Goal: Complete application form: Complete application form

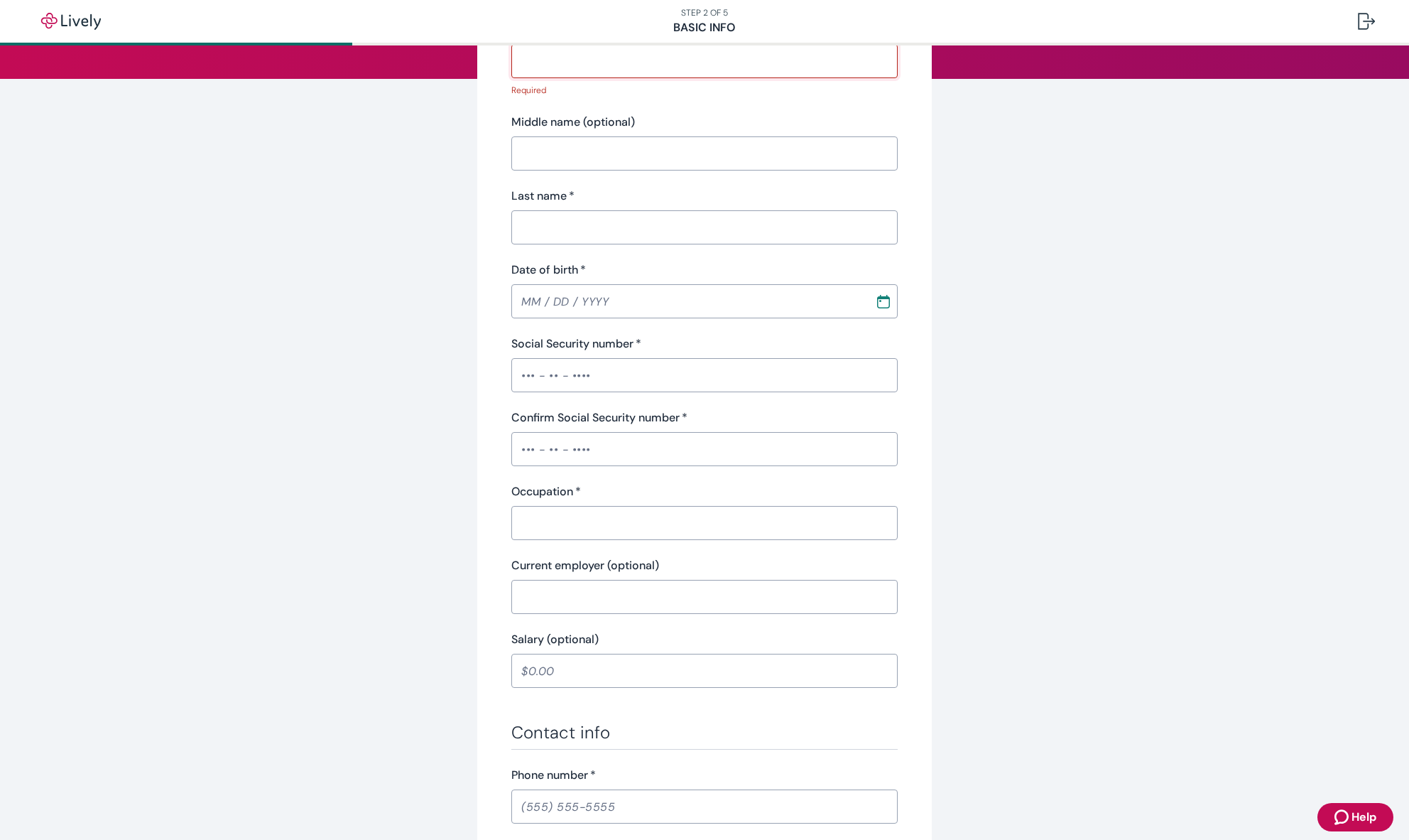
scroll to position [287, 0]
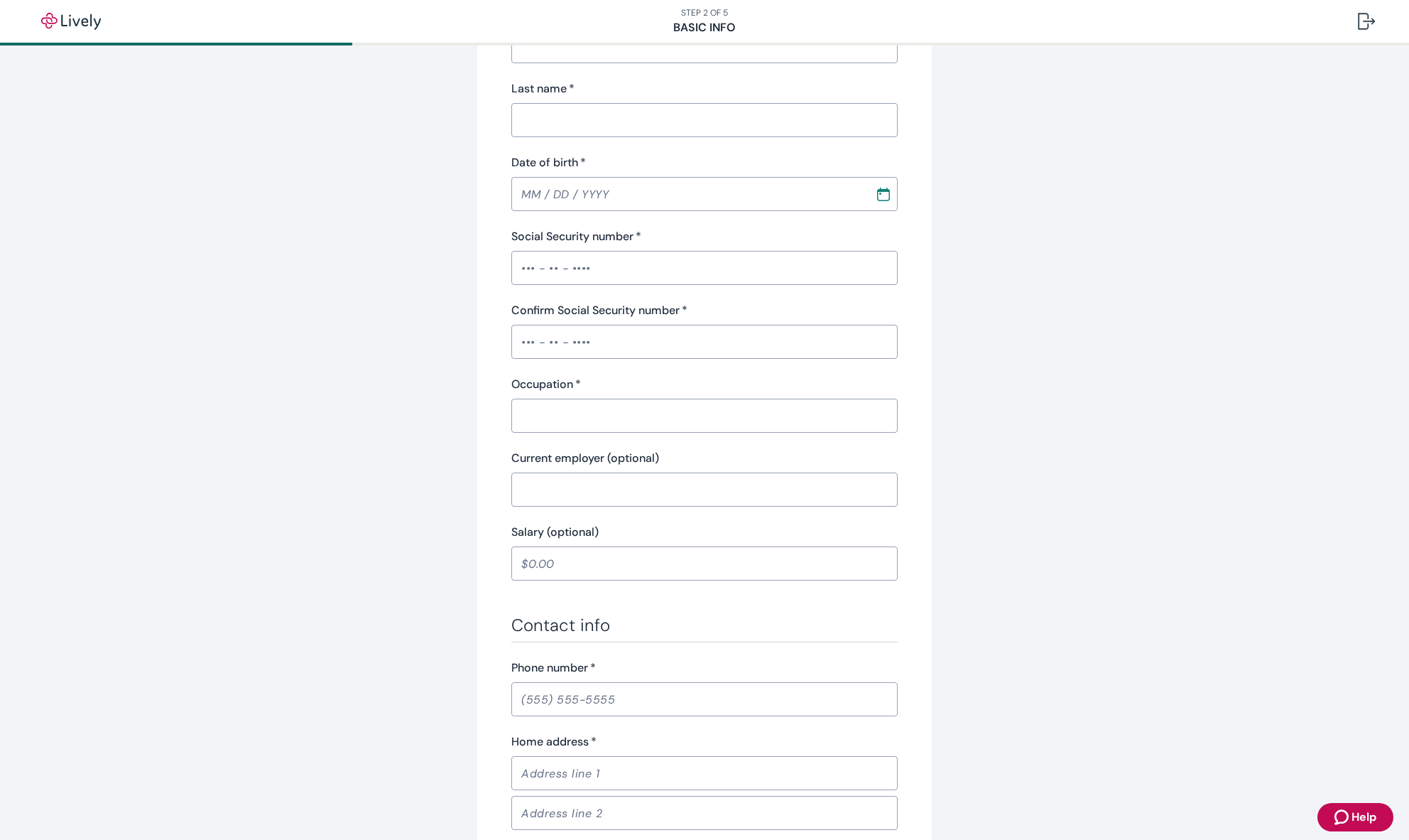
click at [579, 346] on input "Confirm Social Security number   *" at bounding box center [705, 342] width 387 height 28
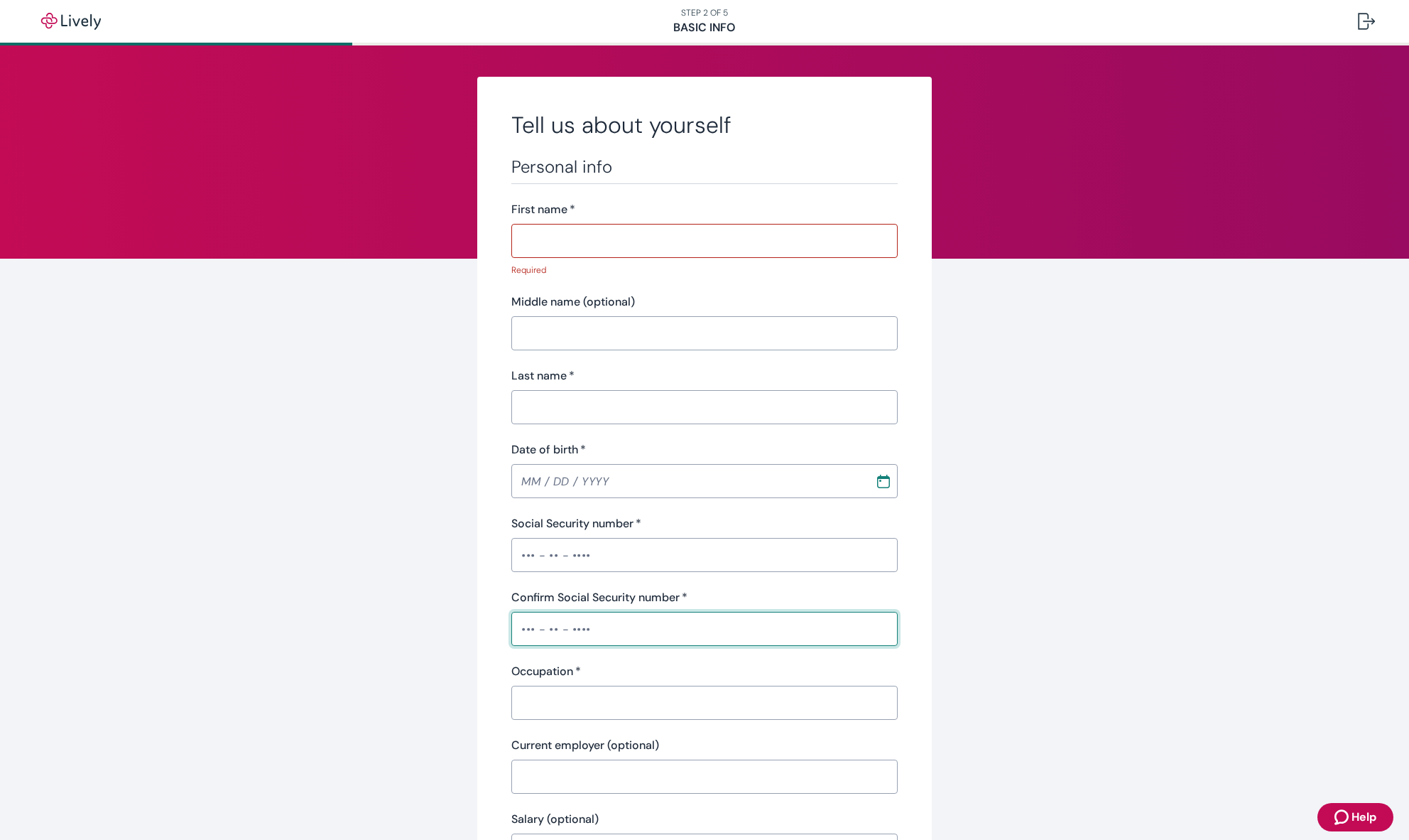
click at [608, 247] on input "First name   *" at bounding box center [705, 241] width 387 height 28
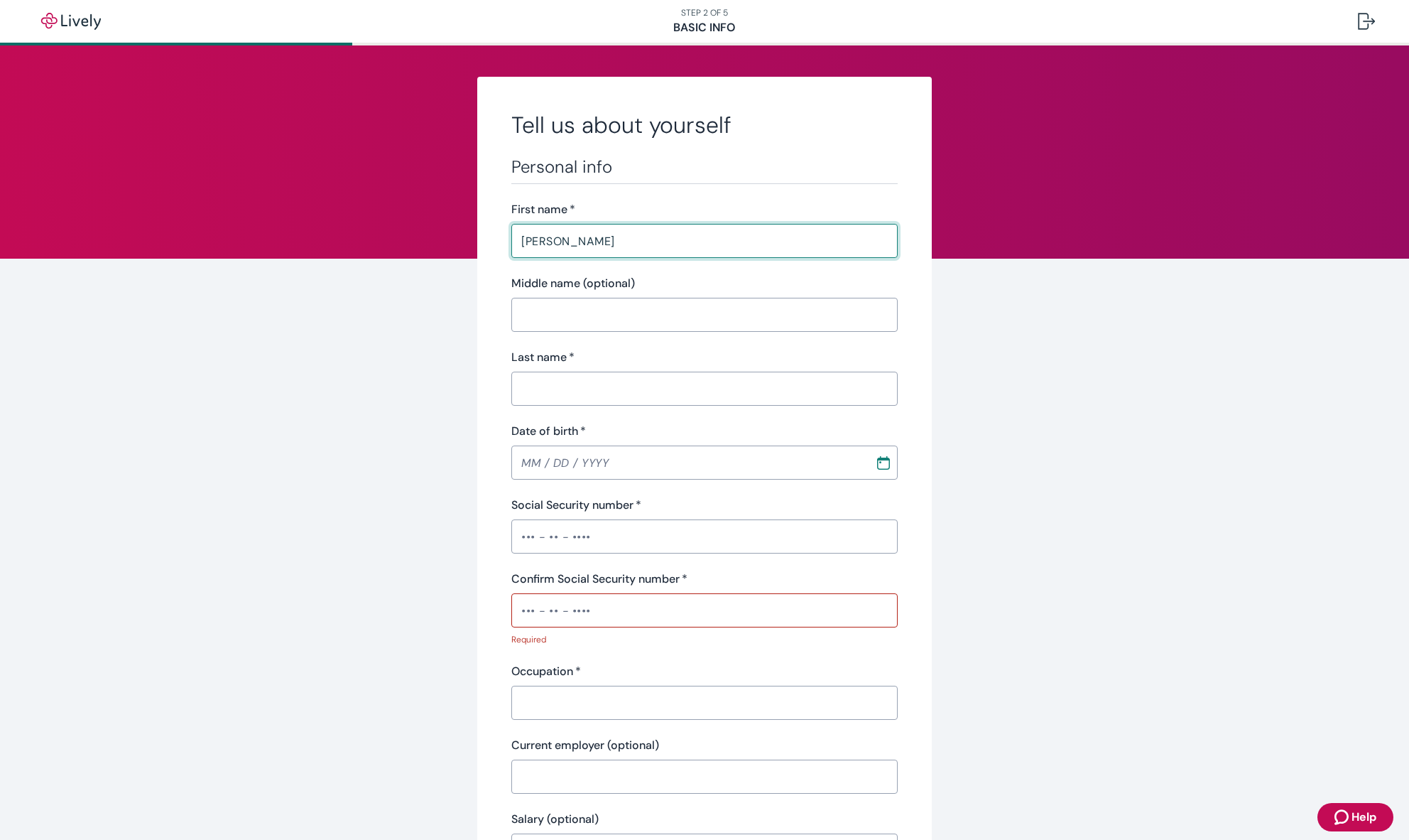
type input "[PERSON_NAME]"
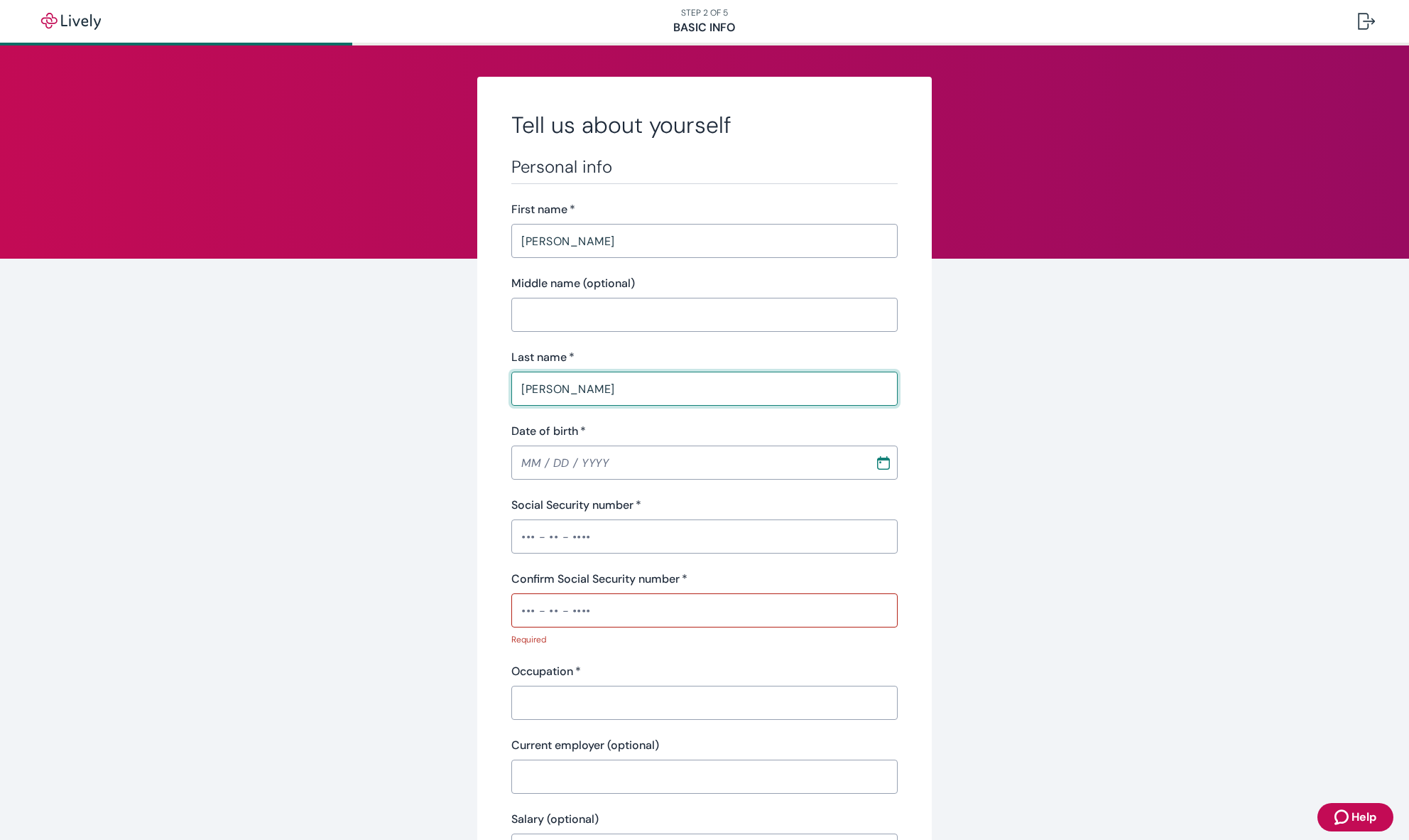
type input "[PERSON_NAME]"
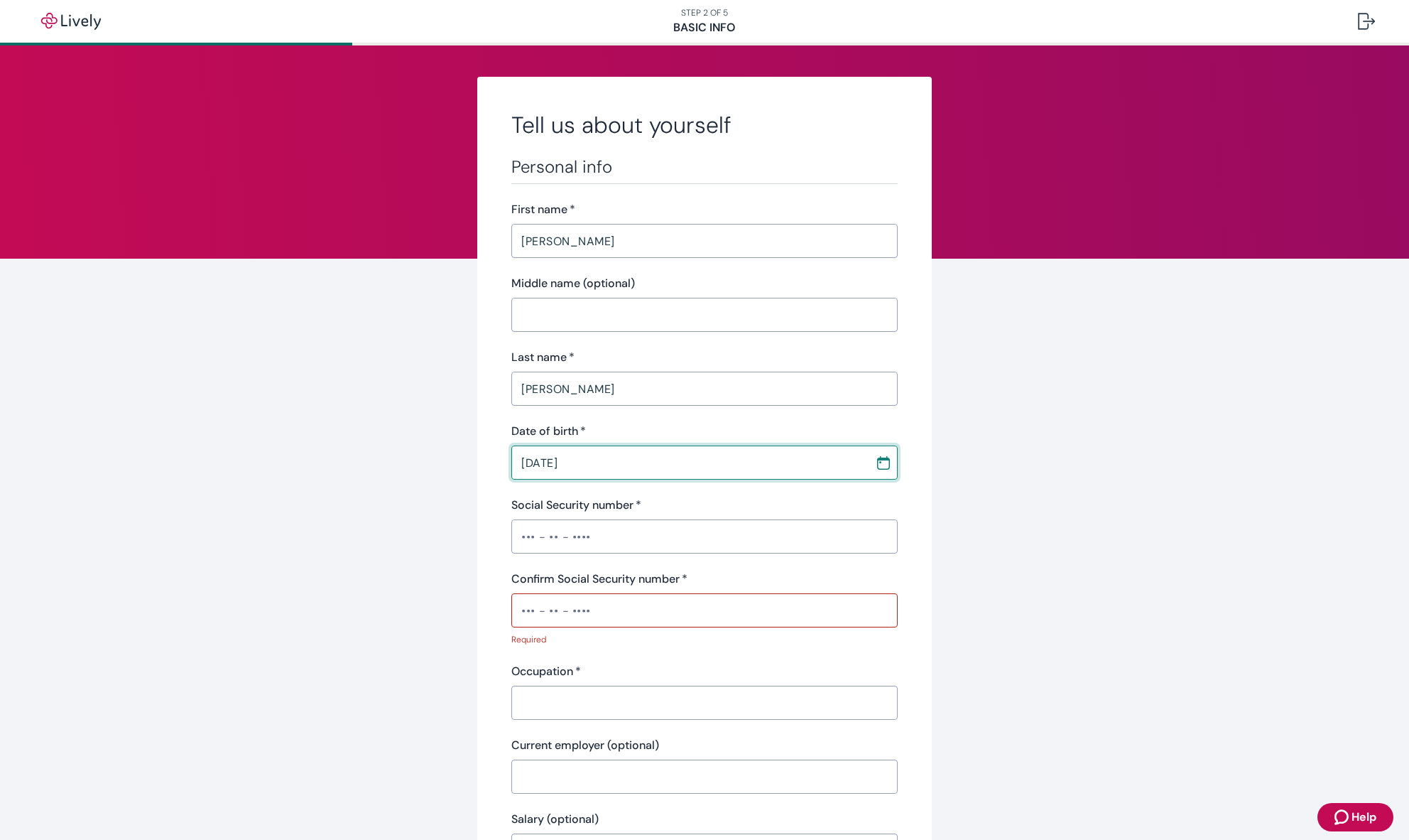
type input "[DATE]"
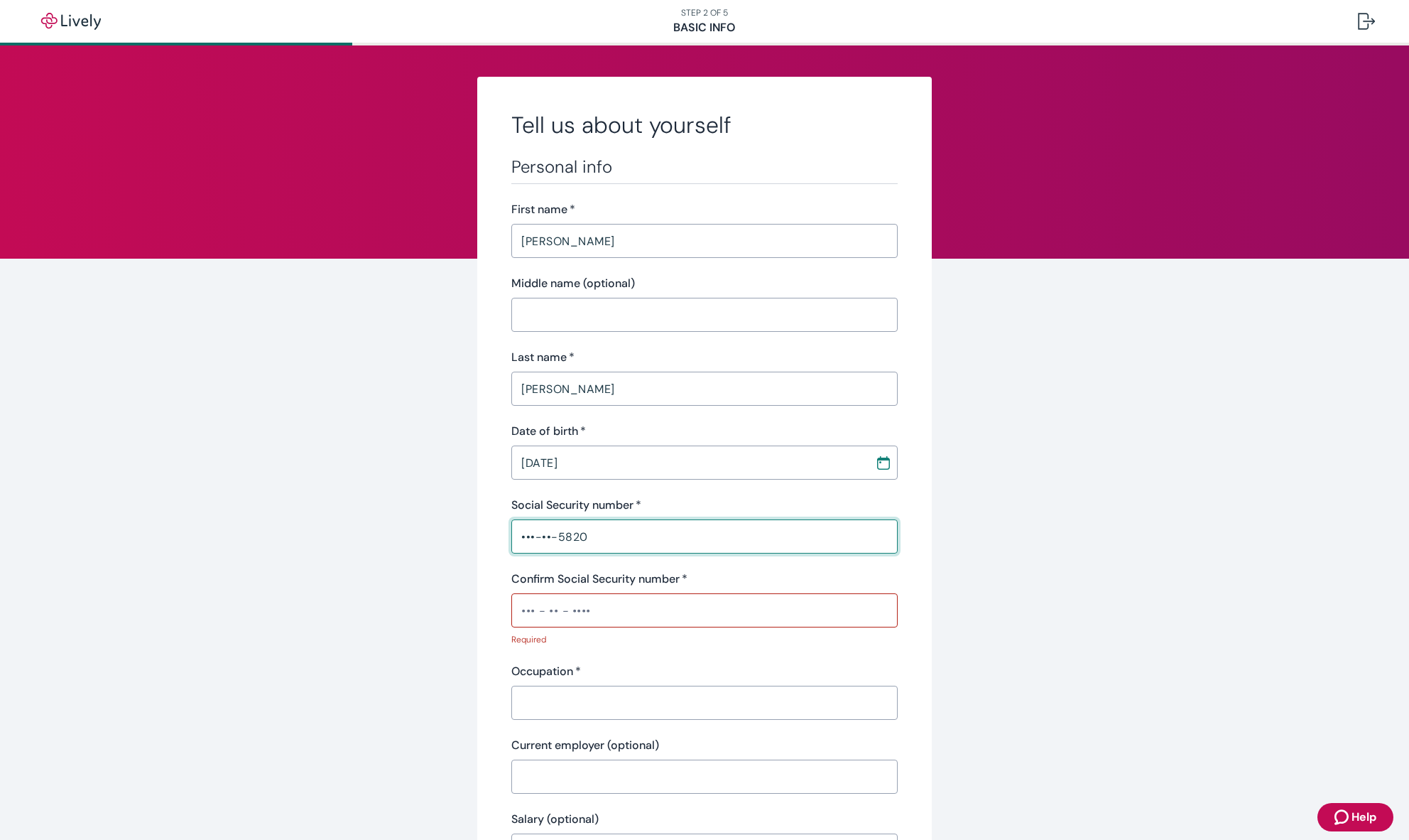
type input "•••-••-5820"
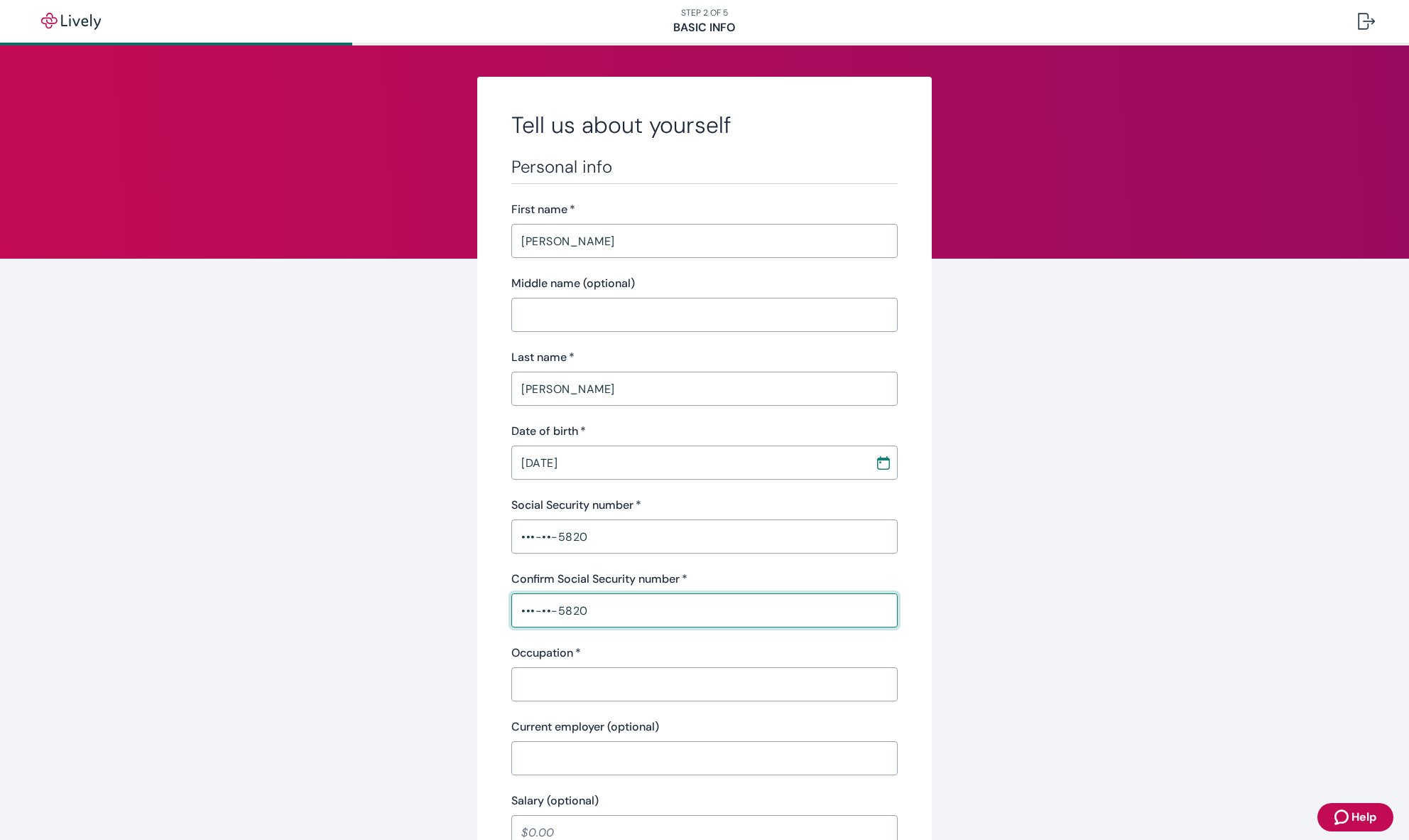
type input "•••-••-5820"
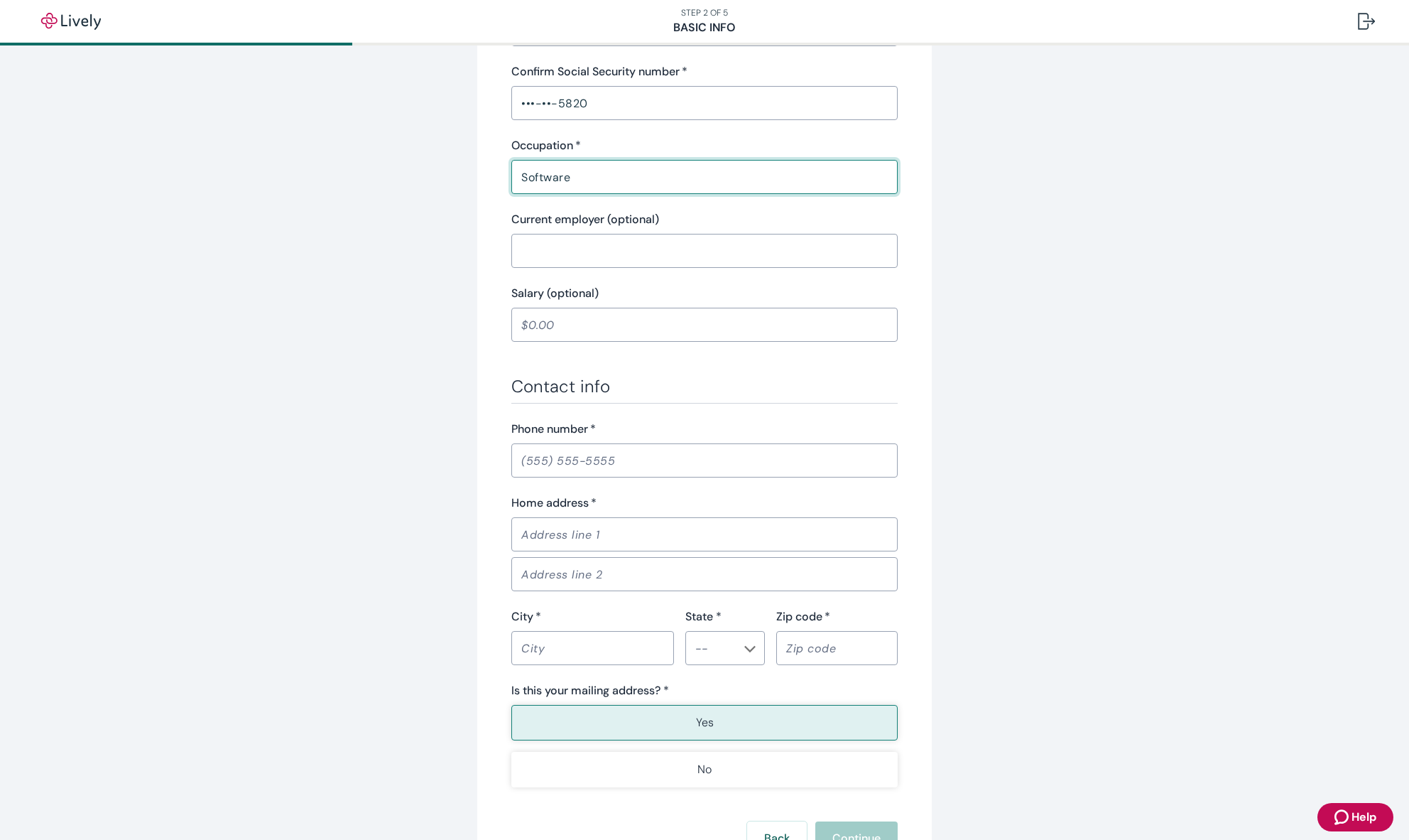
scroll to position [508, 0]
type input "Software"
click at [646, 466] on input "Phone number   *" at bounding box center [705, 459] width 387 height 28
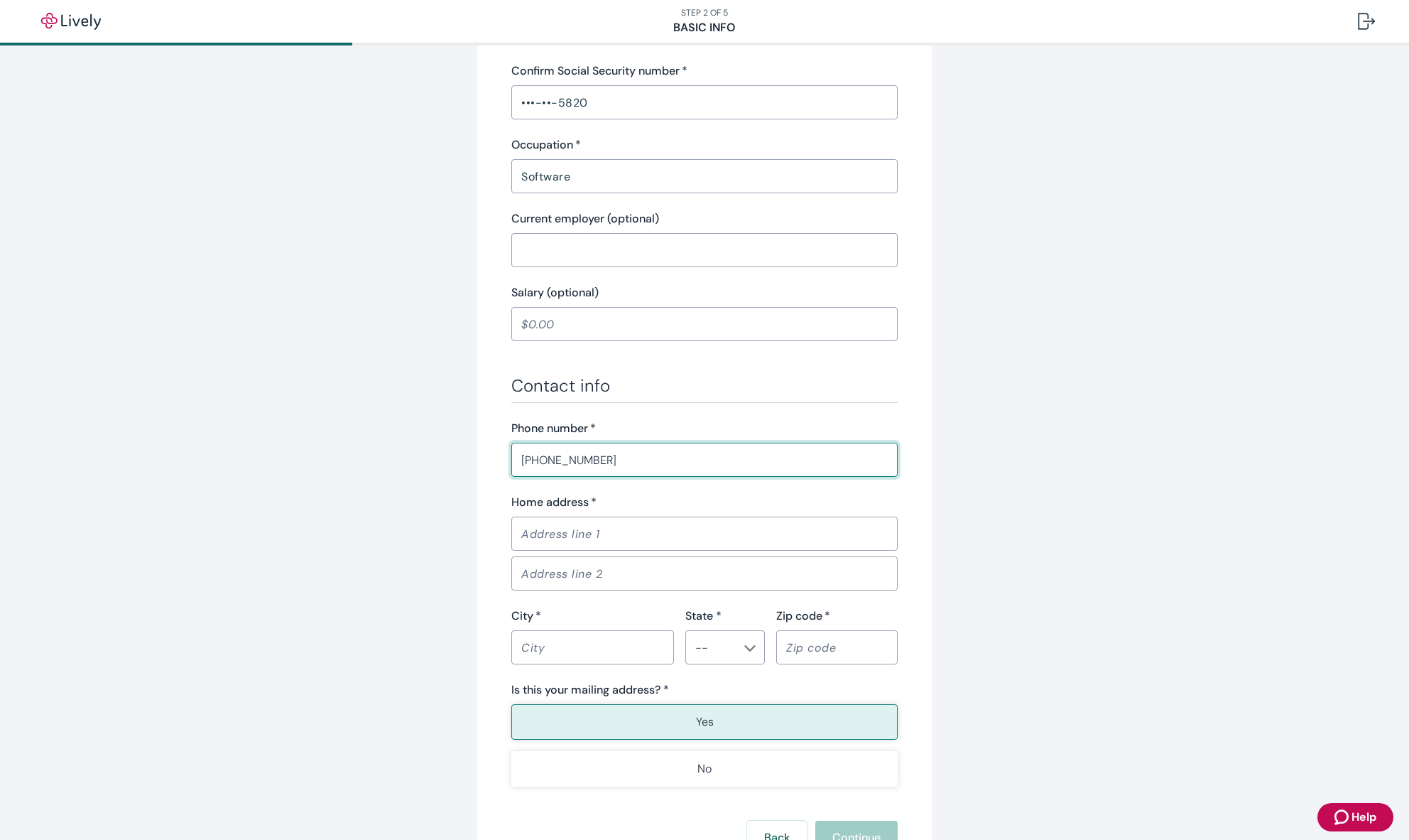
type input "[PHONE_NUMBER]"
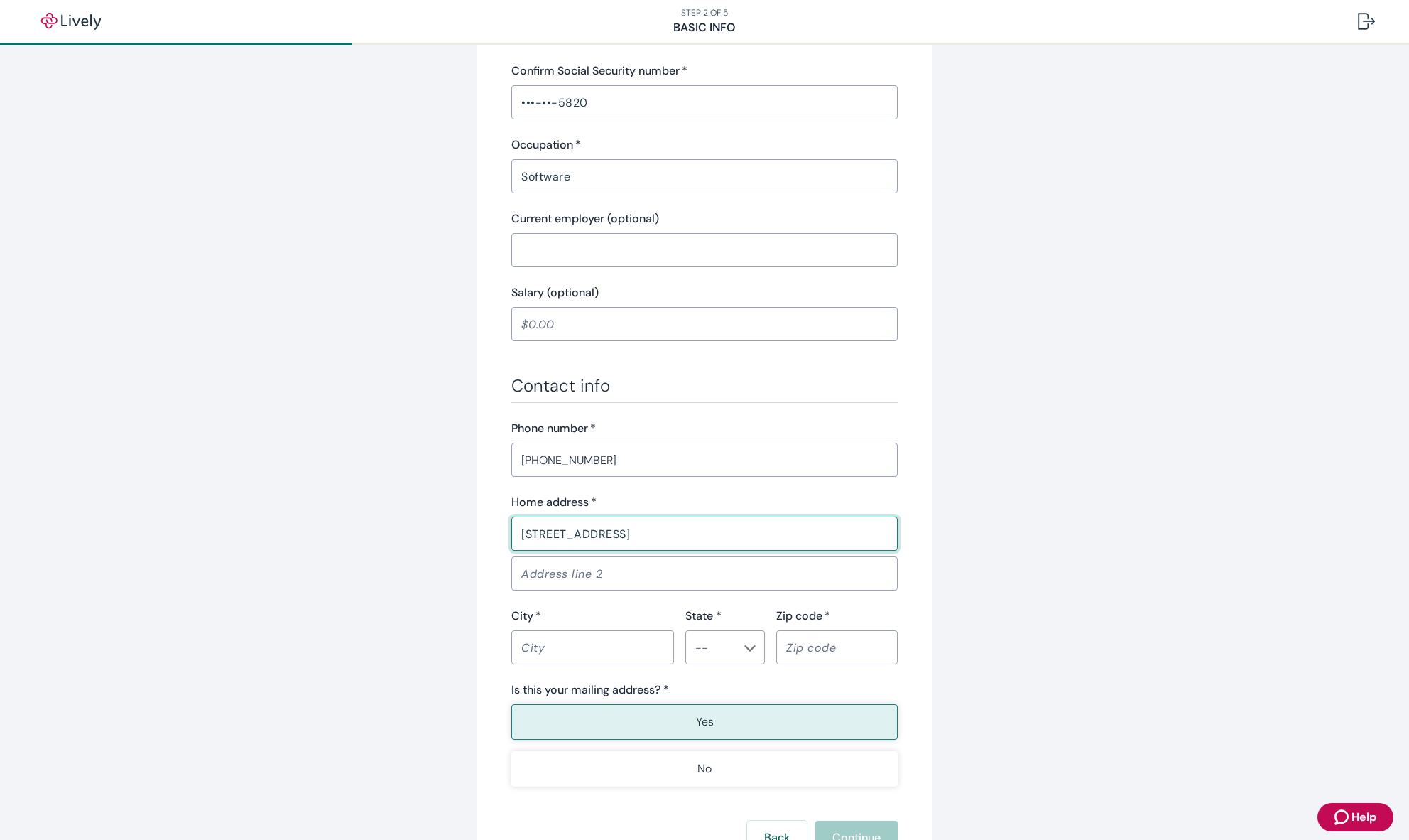
type input "[STREET_ADDRESS]"
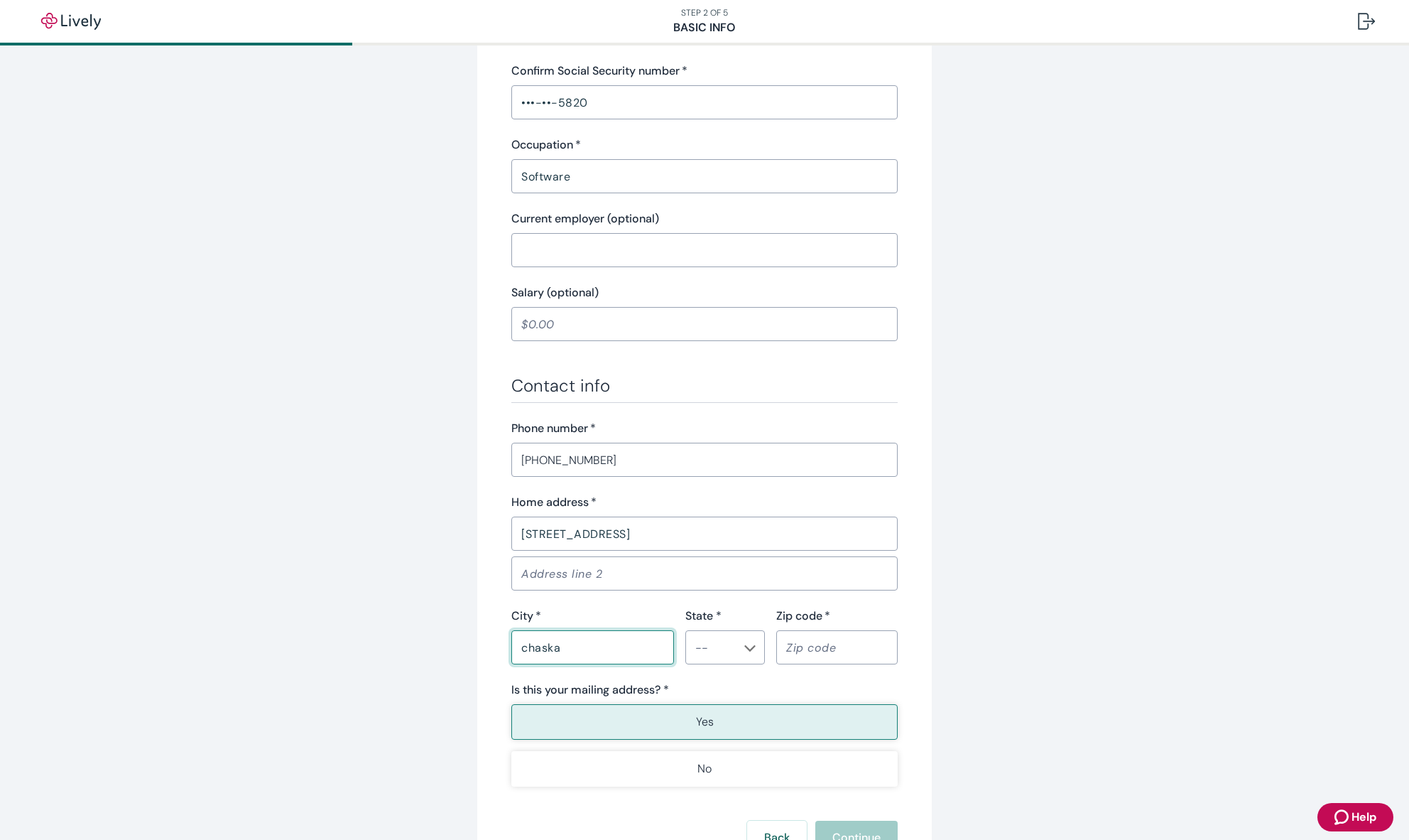
type input "chaska"
type input "MN"
click at [839, 638] on input "Zip code   *" at bounding box center [837, 647] width 122 height 28
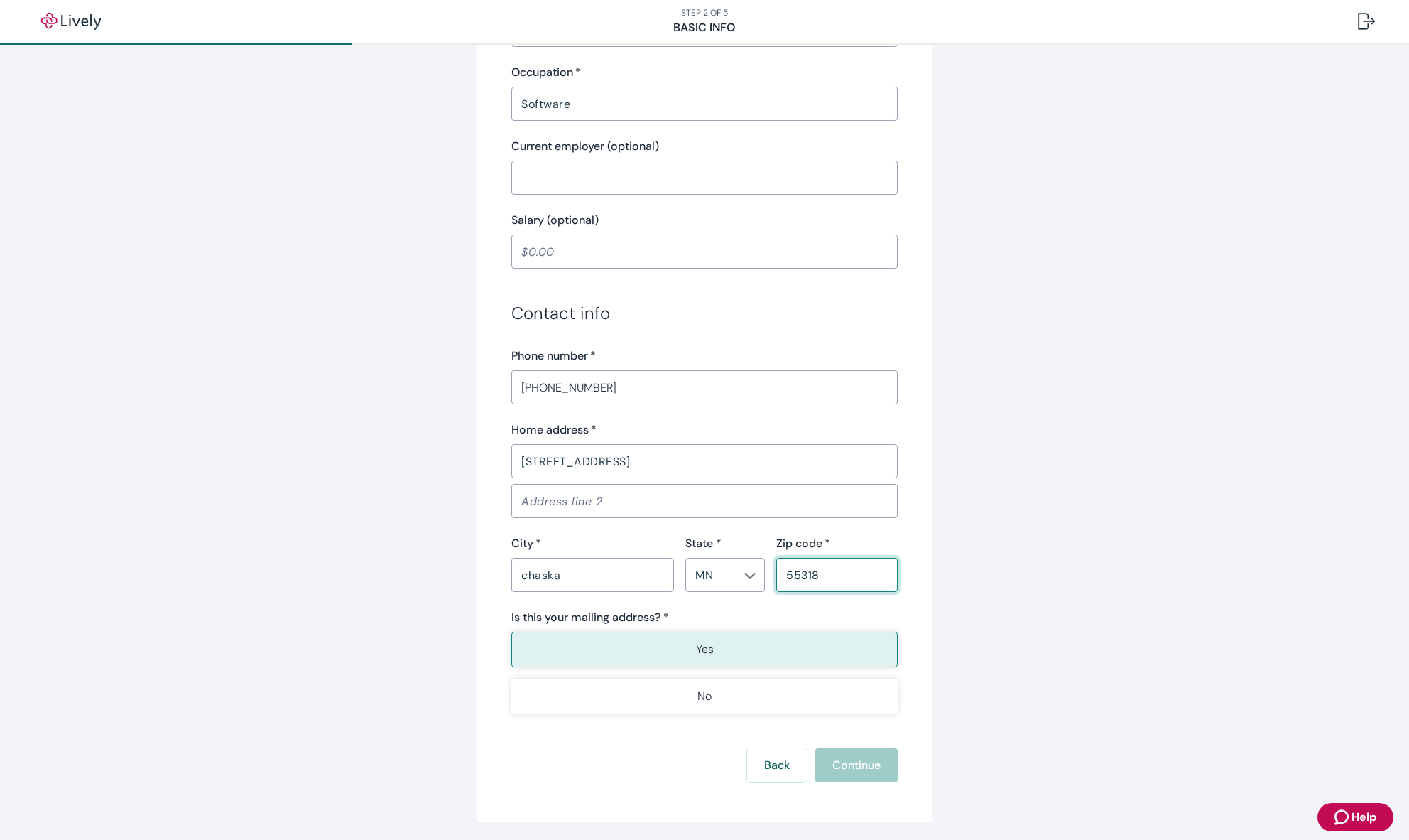
scroll to position [628, 0]
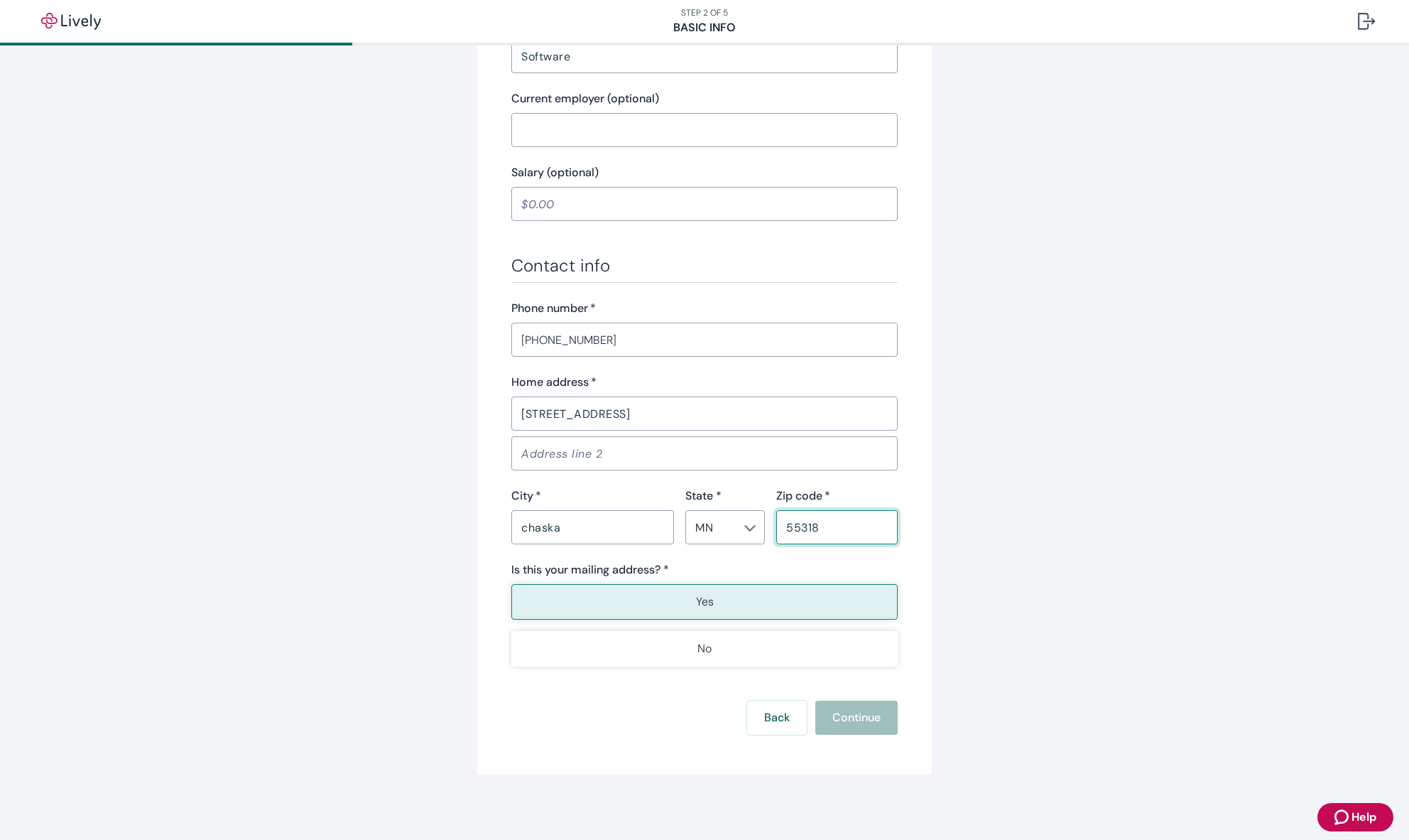
type input "55318"
click at [852, 714] on div "Back Continue" at bounding box center [705, 717] width 387 height 34
click at [850, 707] on button "Continue" at bounding box center [857, 717] width 83 height 34
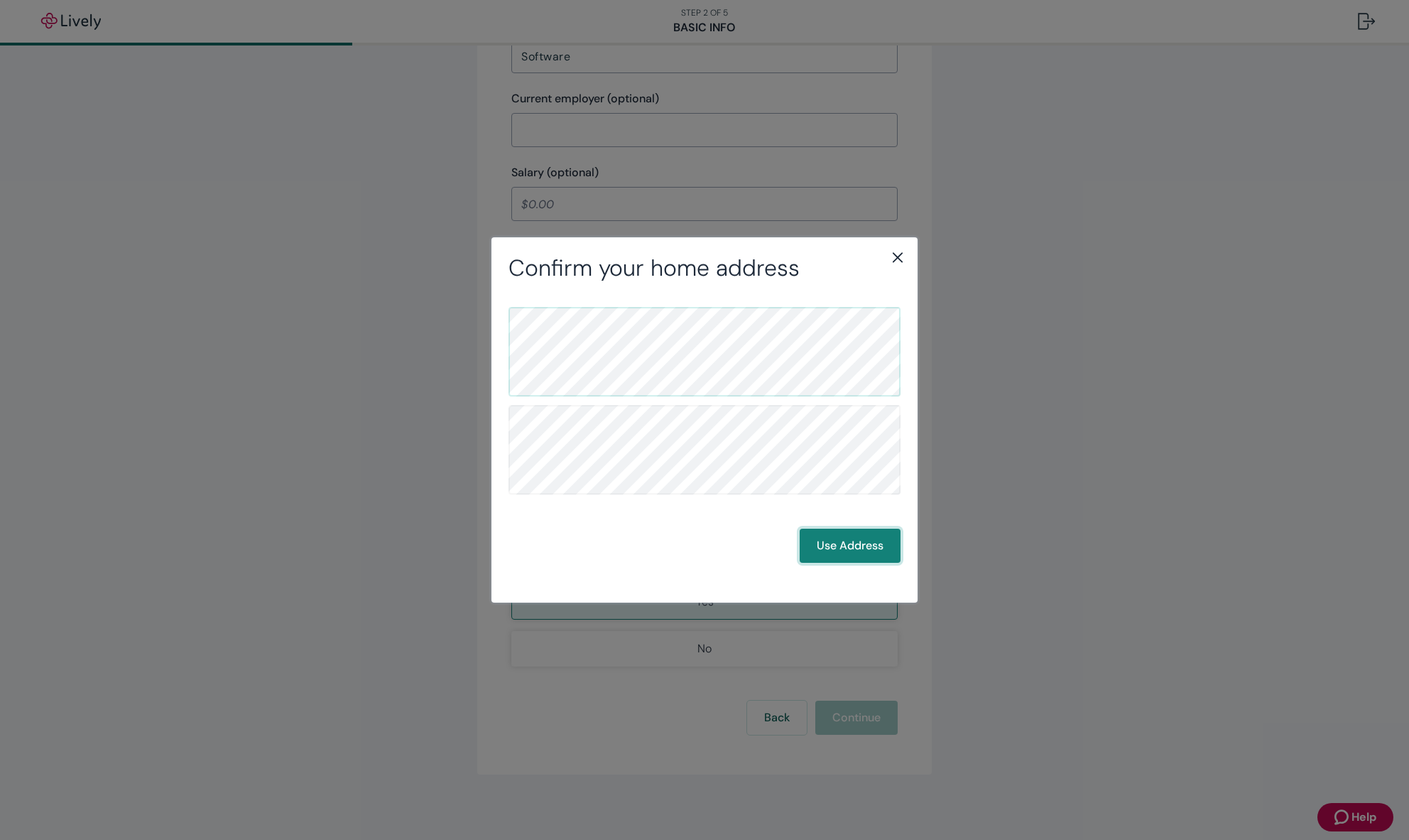
click at [837, 551] on button "Use Address" at bounding box center [850, 545] width 101 height 34
click at [871, 545] on button "Use Address" at bounding box center [850, 545] width 101 height 34
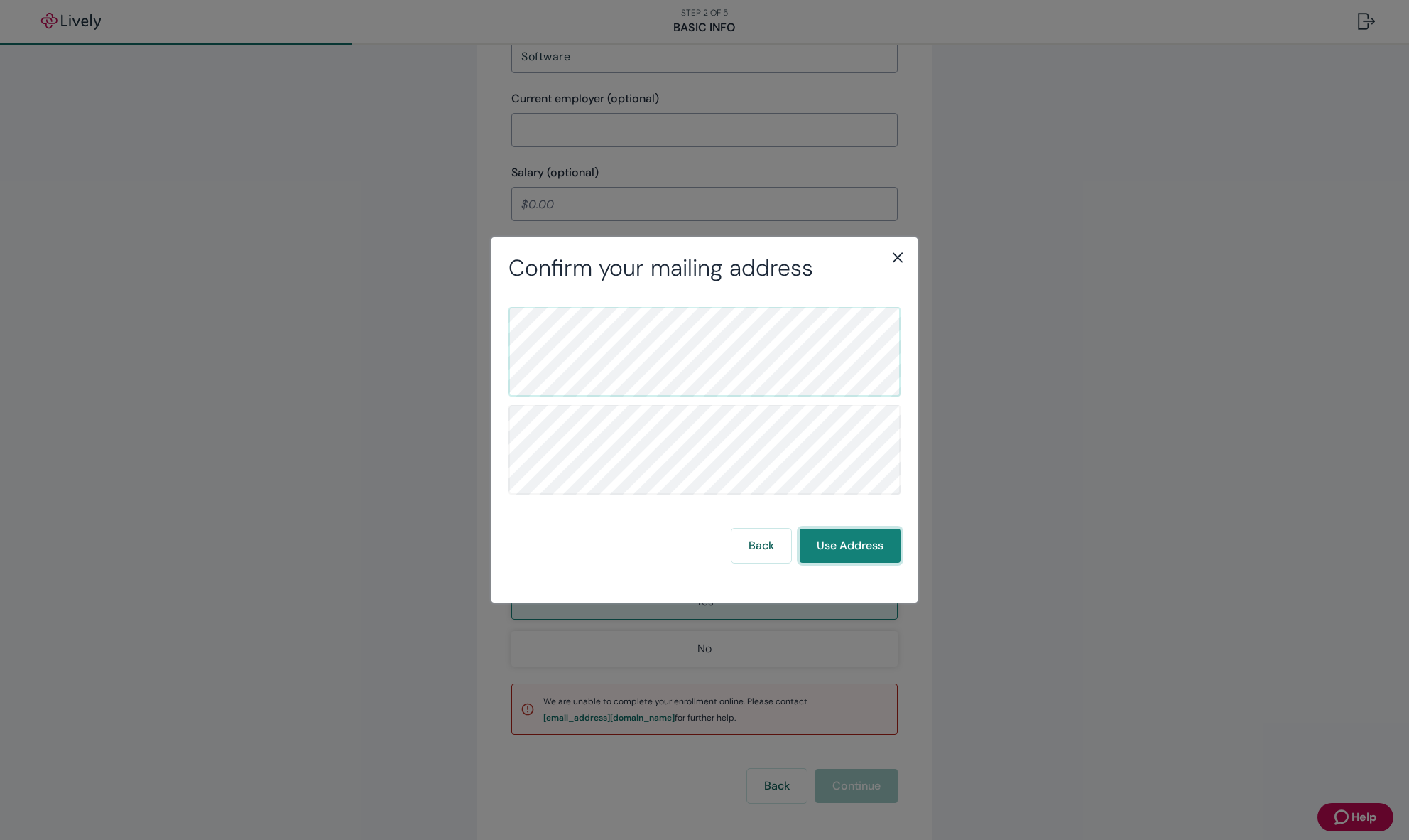
click at [851, 544] on button "Use Address" at bounding box center [850, 545] width 101 height 34
click at [850, 544] on button "Use Address" at bounding box center [850, 545] width 101 height 34
click at [850, 543] on button "Use Address" at bounding box center [850, 545] width 101 height 34
click at [825, 543] on button "Use Address" at bounding box center [850, 545] width 101 height 34
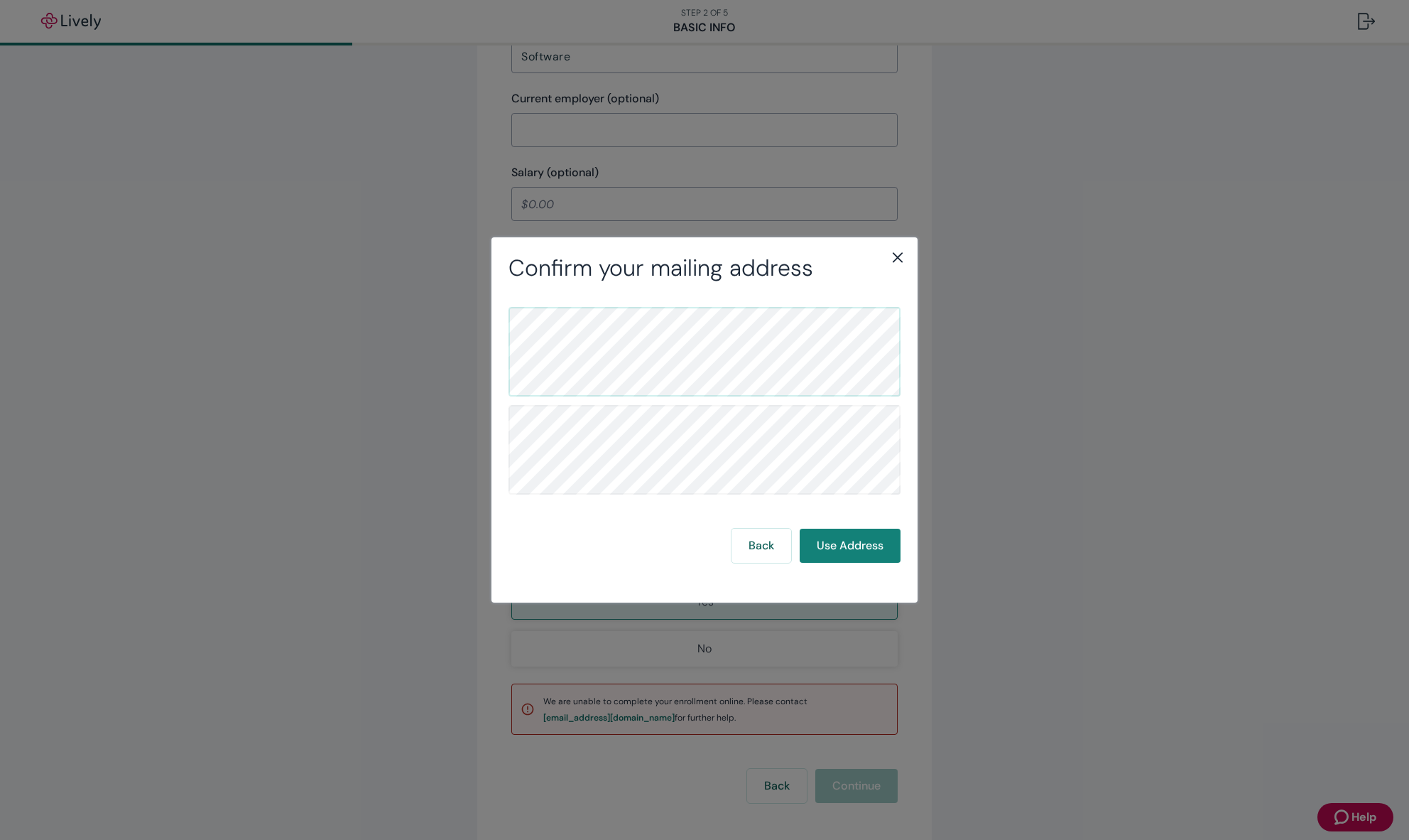
click at [914, 260] on div "Confirm your mailing address" at bounding box center [704, 268] width 426 height 27
click at [901, 255] on icon "close" at bounding box center [898, 257] width 17 height 17
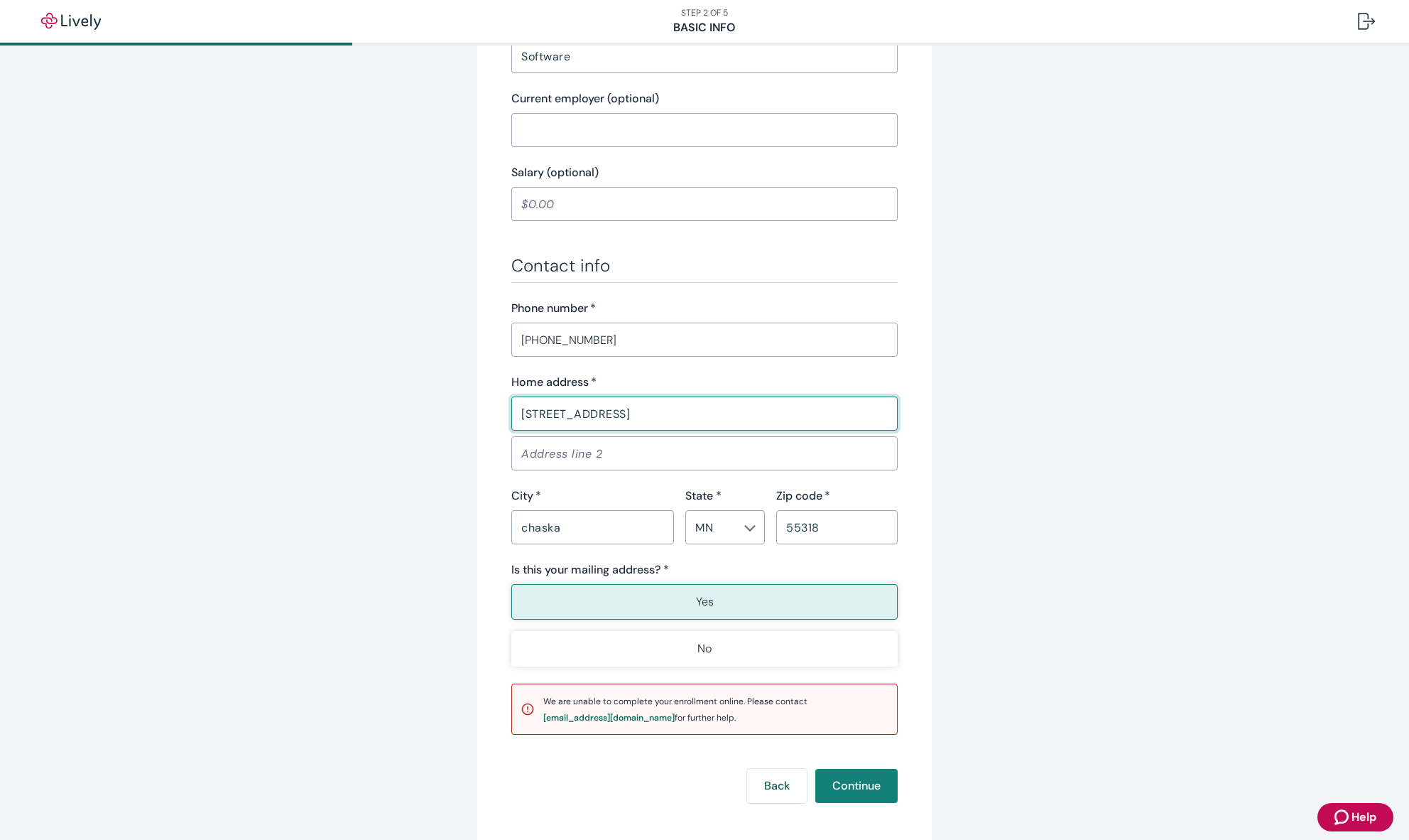
click at [660, 401] on input "[STREET_ADDRESS]" at bounding box center [705, 413] width 387 height 28
click at [562, 418] on input "[STREET_ADDRESS]" at bounding box center [705, 413] width 387 height 28
drag, startPoint x: 562, startPoint y: 418, endPoint x: 661, endPoint y: 423, distance: 99.1
click at [663, 423] on input "[STREET_ADDRESS]" at bounding box center [705, 413] width 387 height 28
type input "[STREET_ADDRESS]"
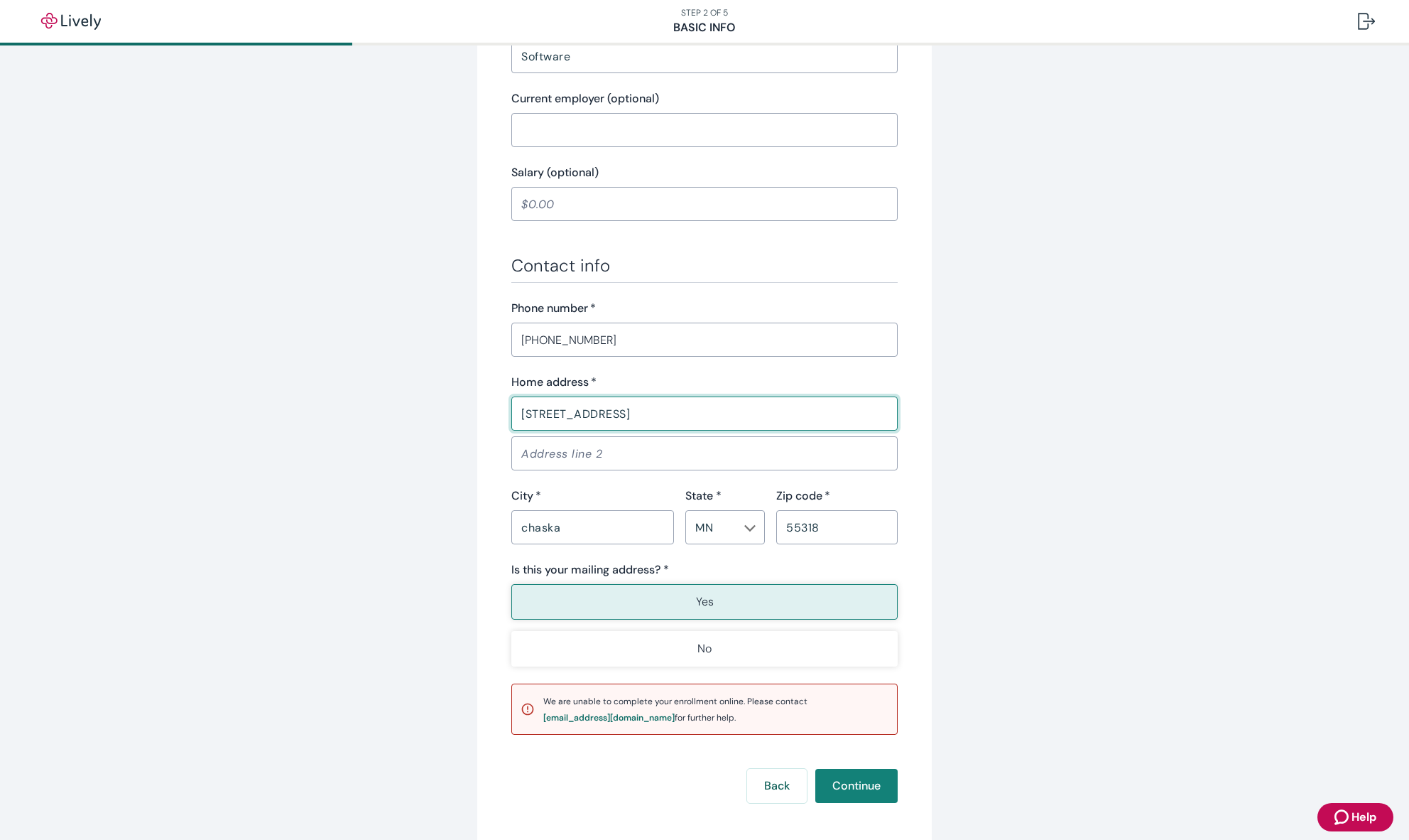
click at [565, 528] on input "chaska" at bounding box center [593, 527] width 162 height 28
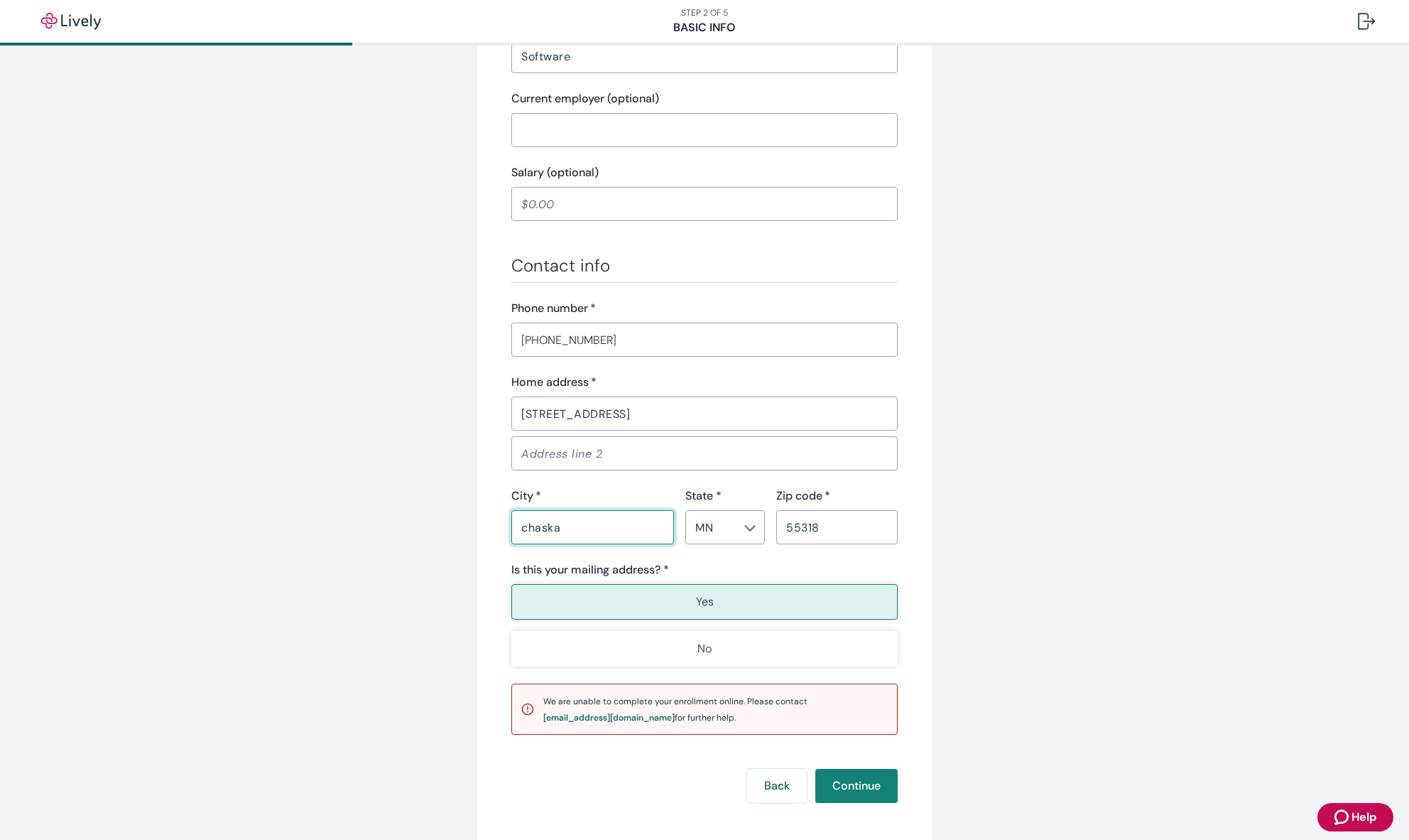
click at [565, 528] on input "chaska" at bounding box center [593, 527] width 162 height 28
type input "Chaska"
click at [990, 543] on div "Tell us about yourself Personal info First name   * [PERSON_NAME] ​ Middle name…" at bounding box center [705, 145] width 682 height 1394
click at [847, 785] on button "Continue" at bounding box center [857, 785] width 83 height 34
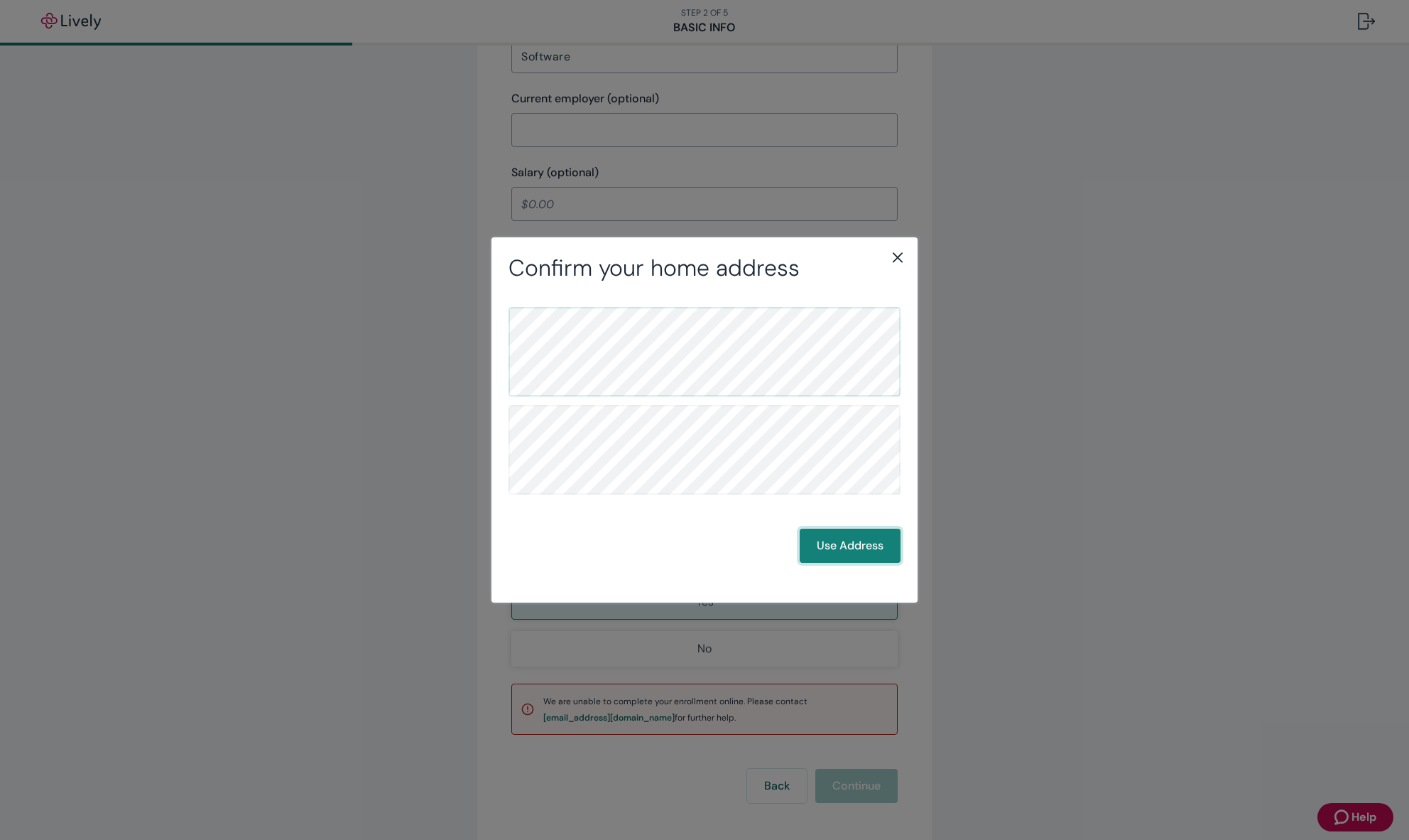
click at [818, 531] on button "Use Address" at bounding box center [850, 545] width 101 height 34
click at [832, 543] on button "Use Address" at bounding box center [850, 545] width 101 height 34
click at [768, 545] on button "Back" at bounding box center [761, 545] width 60 height 34
click at [900, 262] on icon "close" at bounding box center [898, 257] width 17 height 17
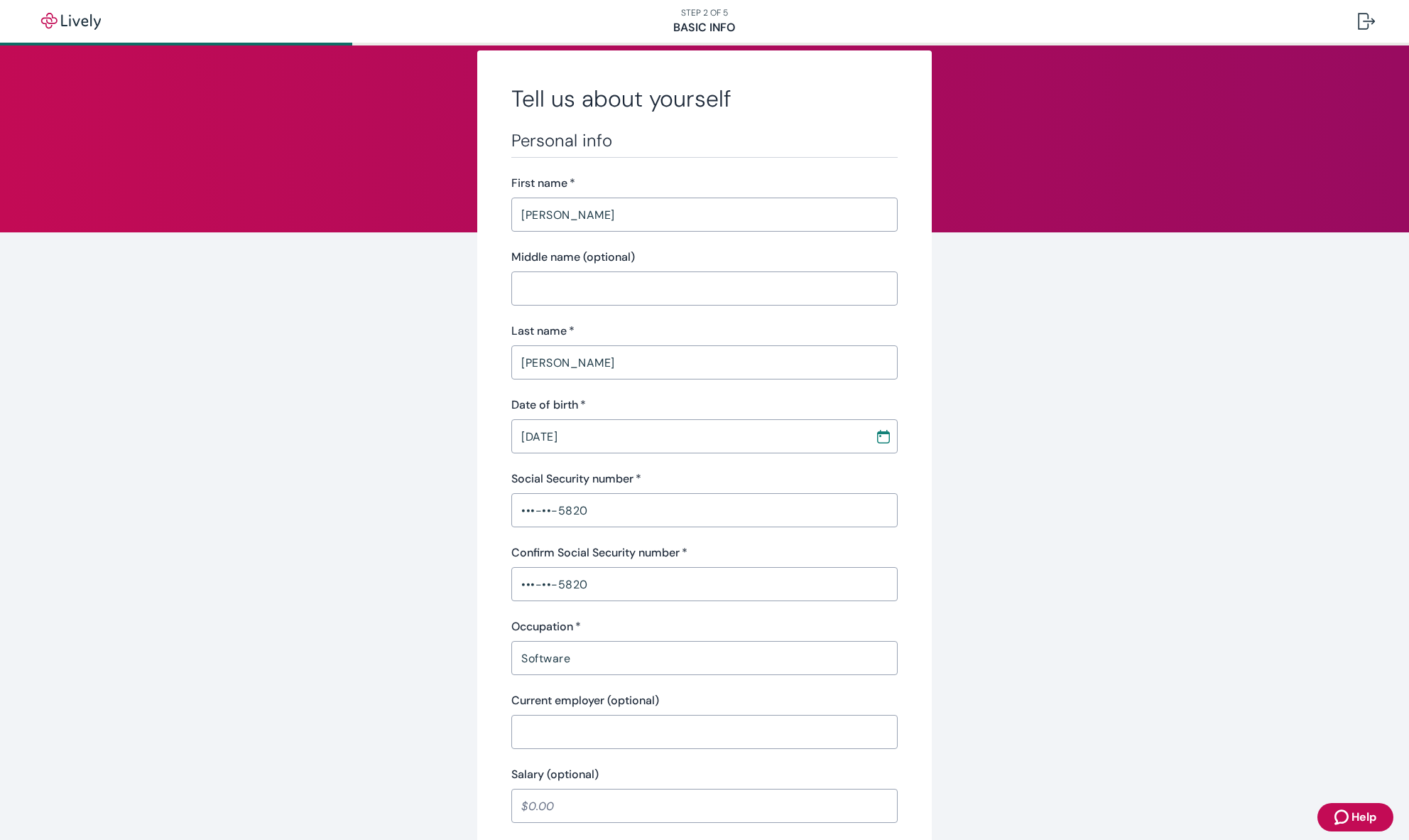
scroll to position [0, 0]
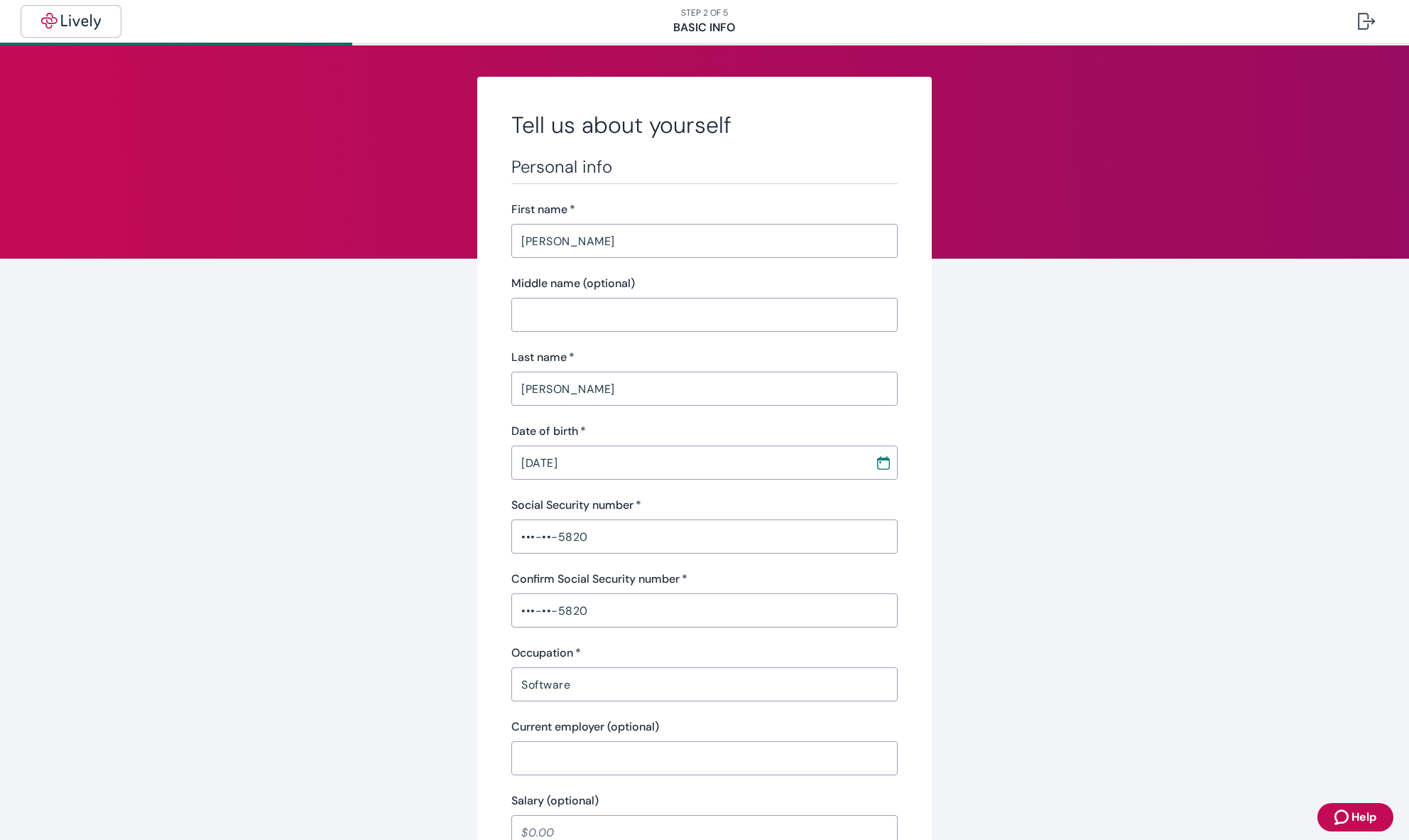
click at [41, 18] on img "button" at bounding box center [71, 21] width 80 height 17
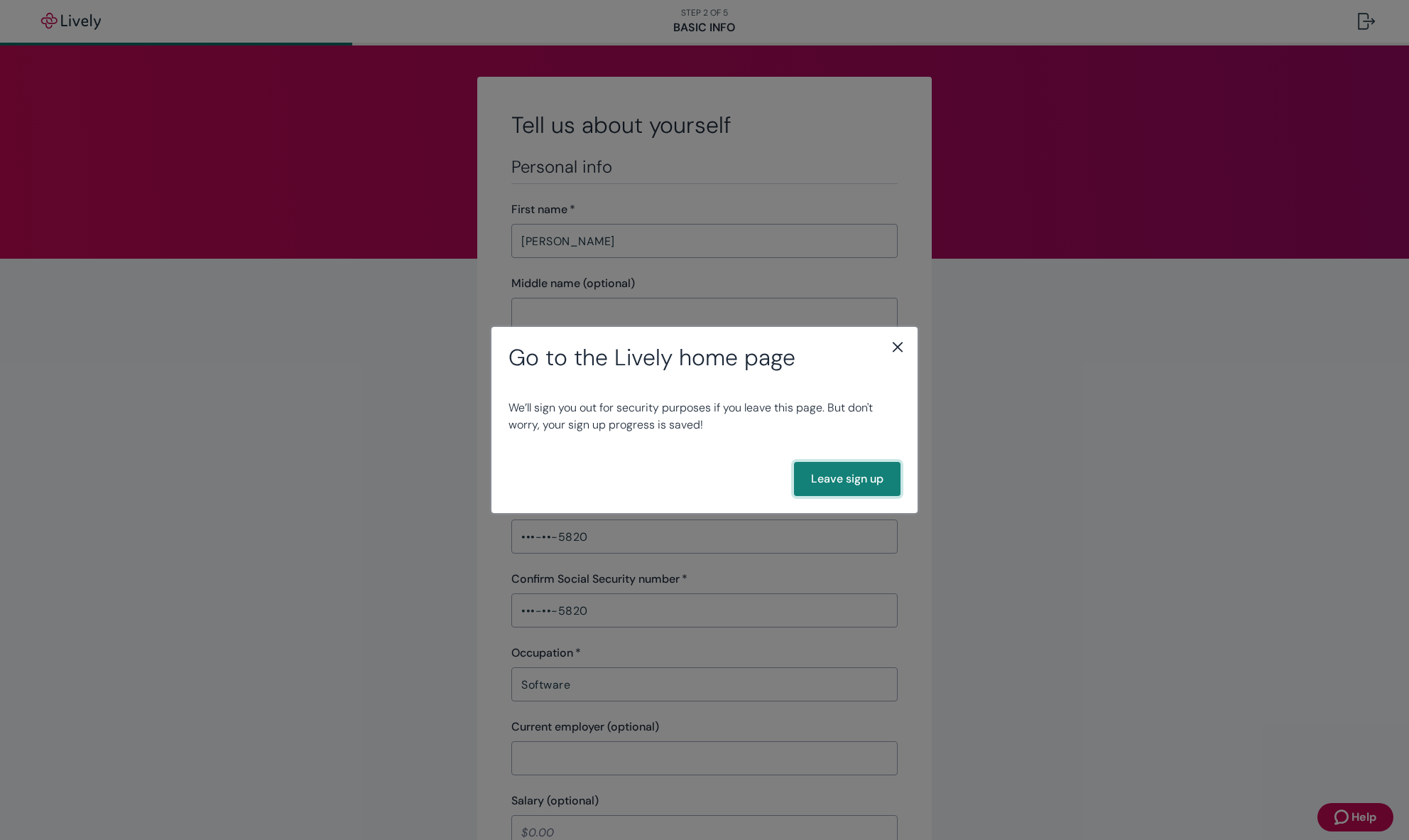
click at [805, 464] on button "Leave sign up" at bounding box center [847, 479] width 106 height 34
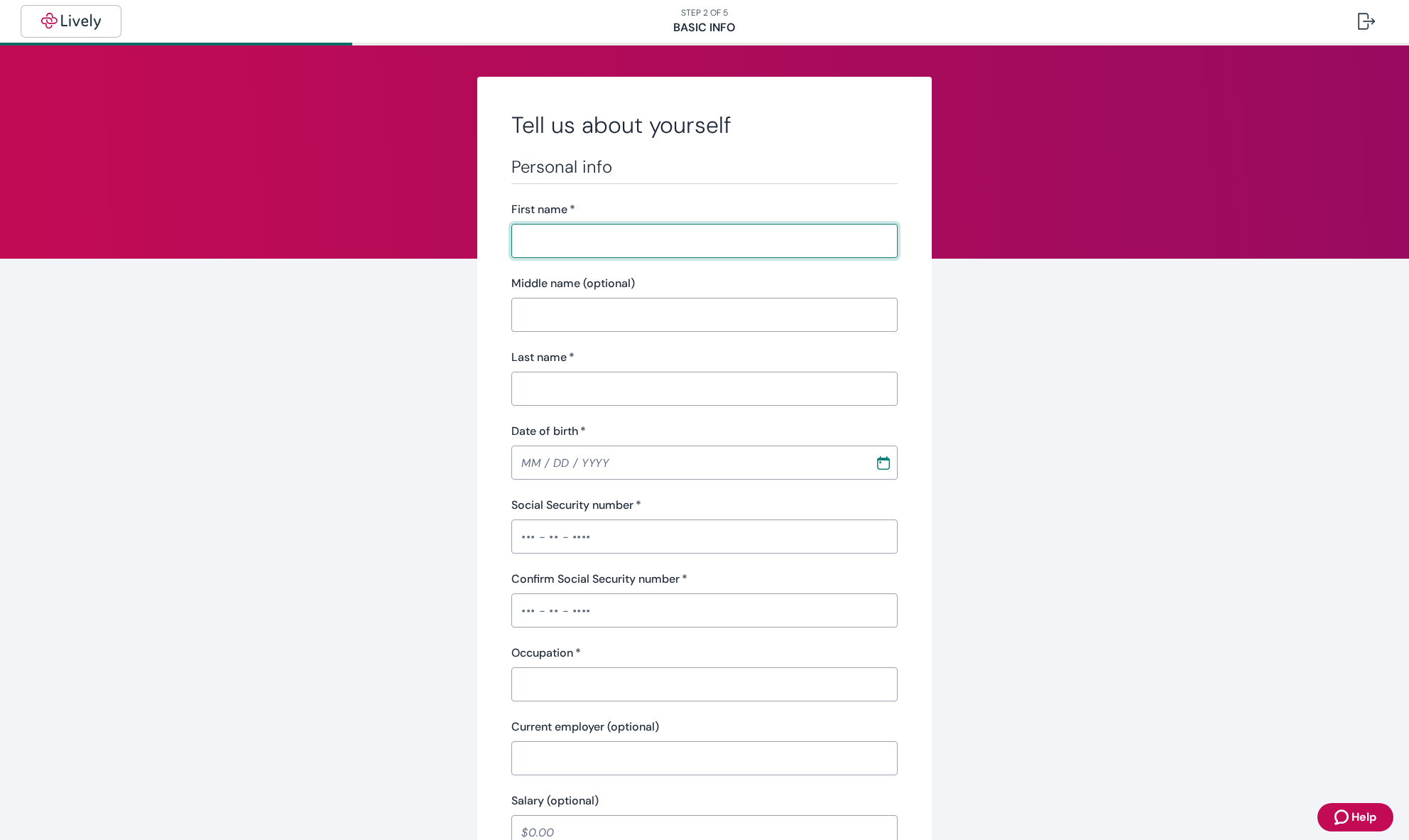
click at [41, 15] on img "button" at bounding box center [71, 21] width 80 height 17
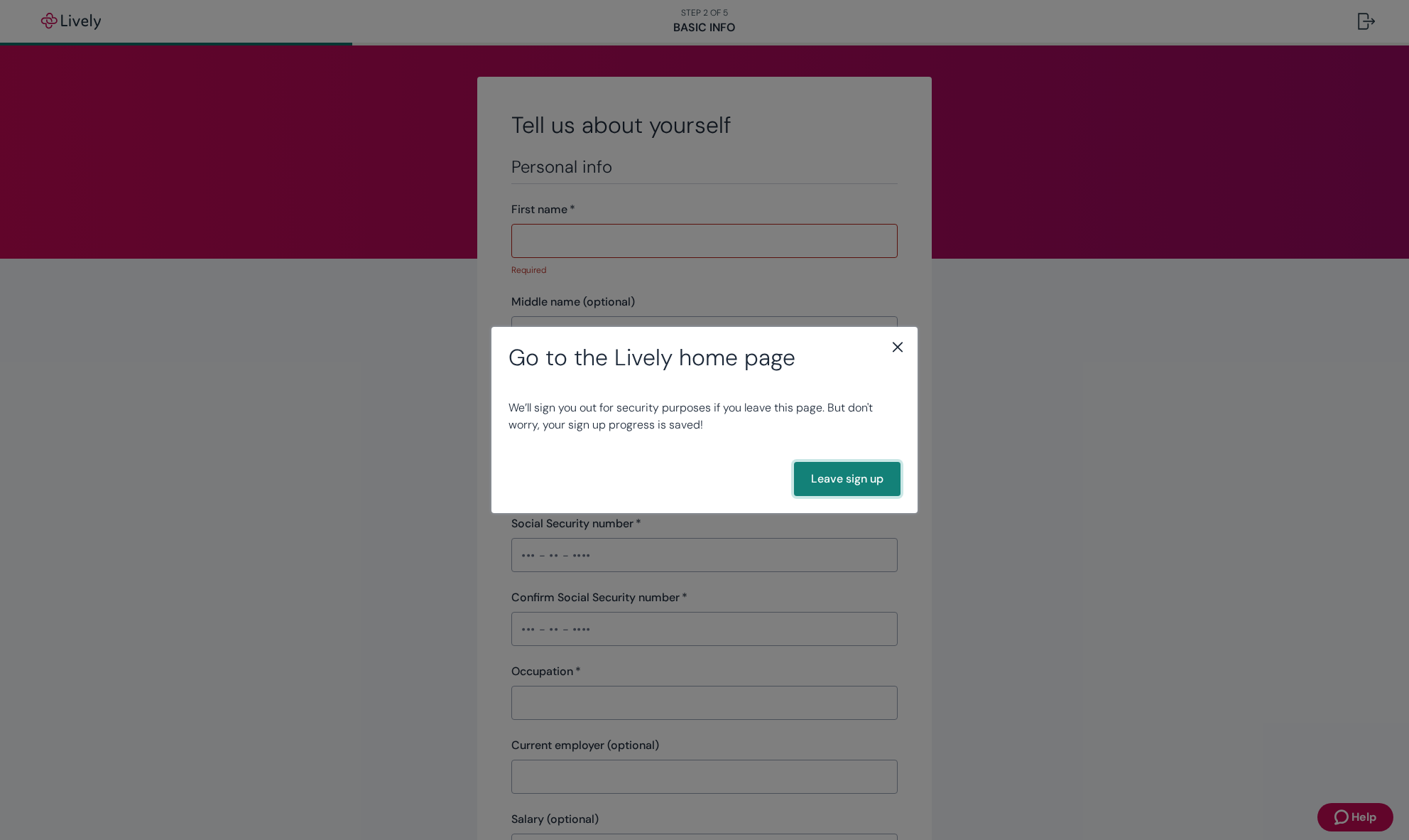
click at [838, 469] on button "Leave sign up" at bounding box center [847, 479] width 106 height 34
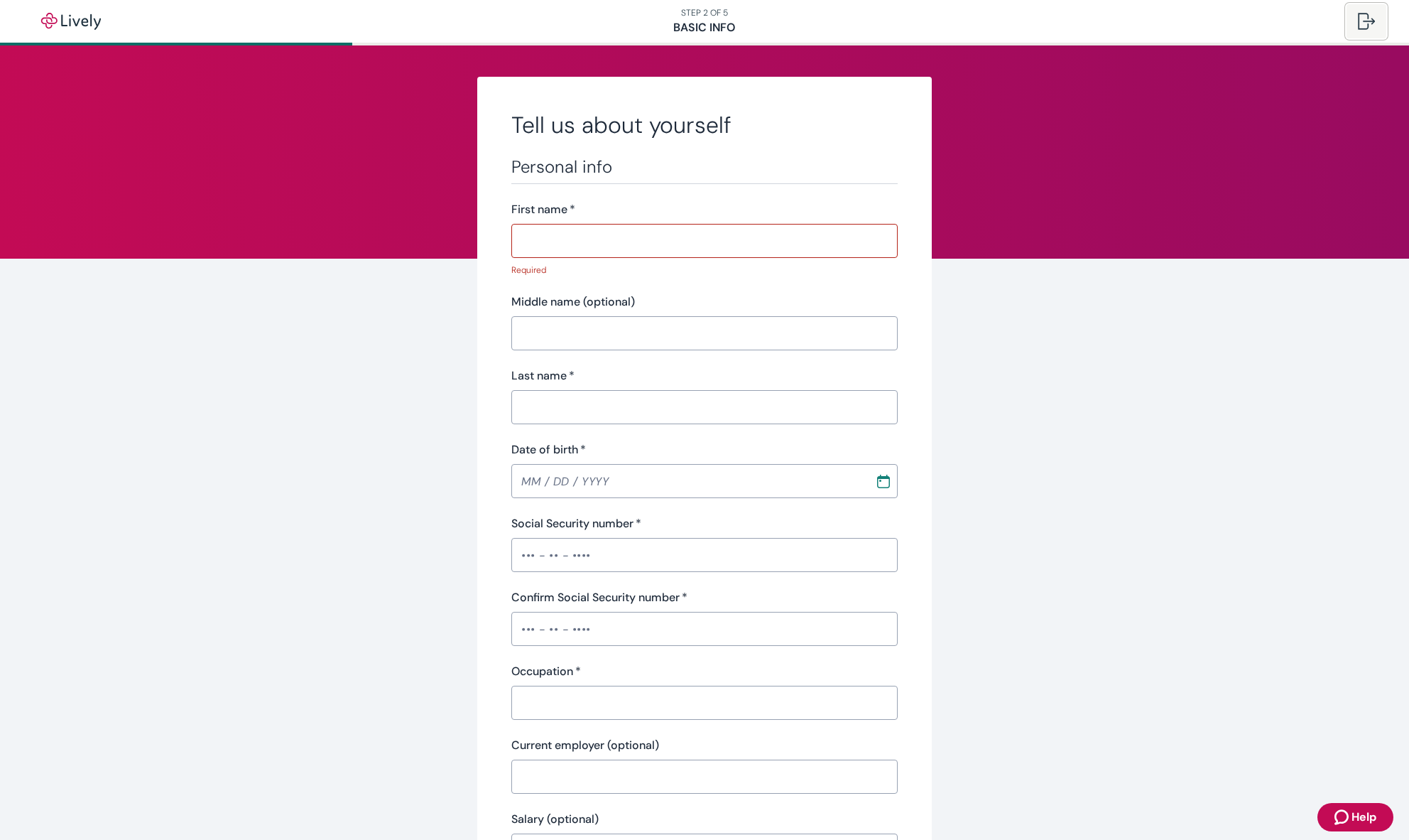
click at [1371, 7] on button at bounding box center [1367, 21] width 40 height 34
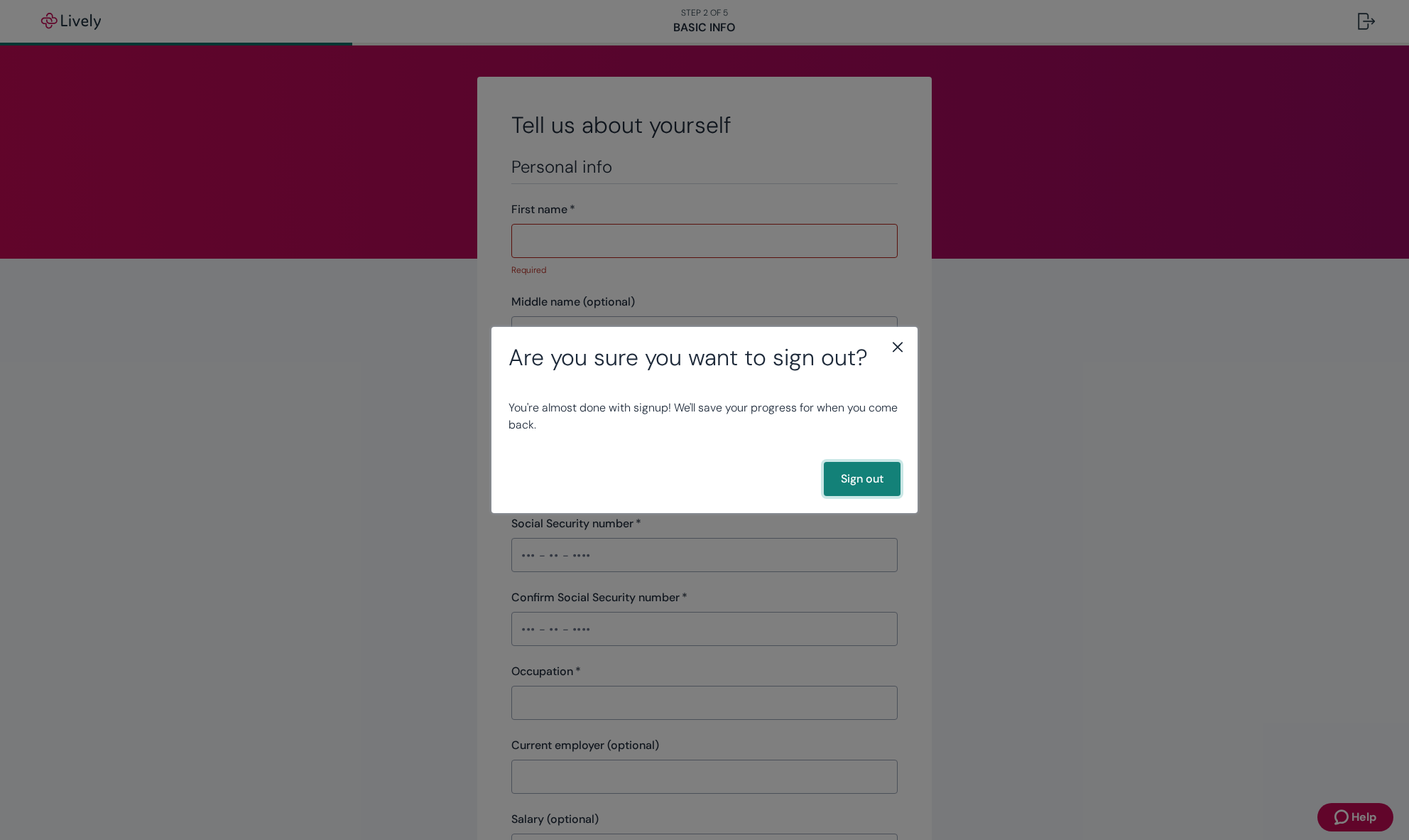
click at [881, 491] on button "Sign out" at bounding box center [862, 479] width 77 height 34
